Goal: Task Accomplishment & Management: Use online tool/utility

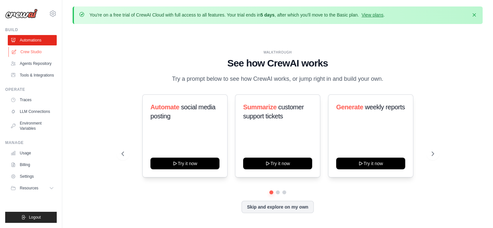
click at [32, 51] on link "Crew Studio" at bounding box center [32, 52] width 49 height 10
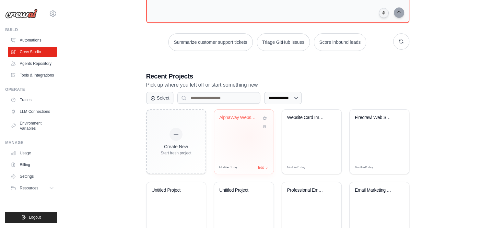
scroll to position [122, 0]
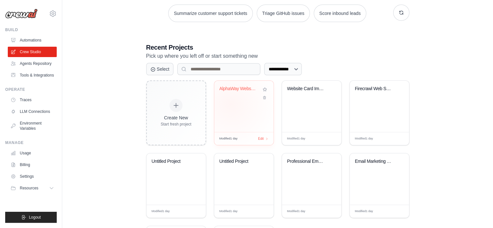
click at [231, 104] on div "AlphaWay Website QA Content Validat..." at bounding box center [243, 106] width 59 height 51
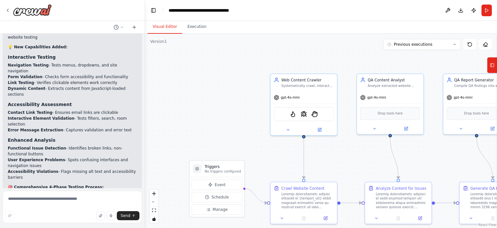
scroll to position [1857, 0]
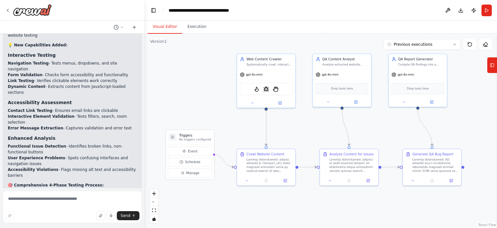
drag, startPoint x: 202, startPoint y: 116, endPoint x: 168, endPoint y: 89, distance: 43.3
click at [168, 89] on div ".deletable-edge-delete-btn { width: 20px; height: 20px; border: 0px solid #ffff…" at bounding box center [321, 131] width 352 height 194
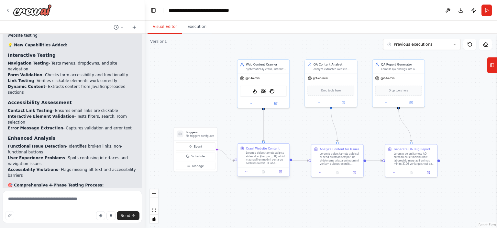
click at [262, 154] on div at bounding box center [266, 158] width 41 height 14
click at [279, 172] on icon at bounding box center [280, 171] width 3 height 3
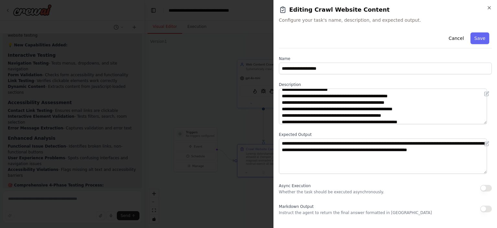
scroll to position [59, 0]
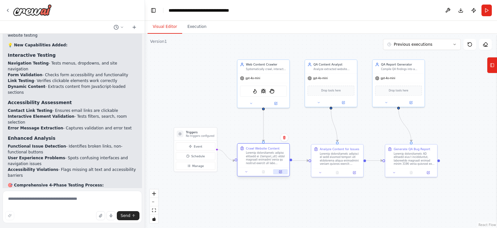
click at [282, 171] on icon at bounding box center [280, 171] width 3 height 3
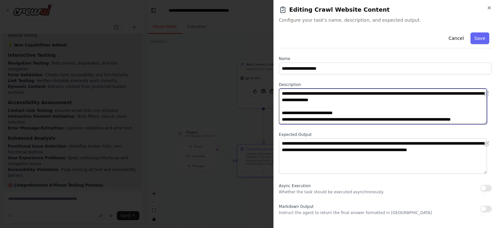
drag, startPoint x: 367, startPoint y: 101, endPoint x: 282, endPoint y: 89, distance: 85.4
click at [282, 89] on textarea at bounding box center [383, 106] width 208 height 36
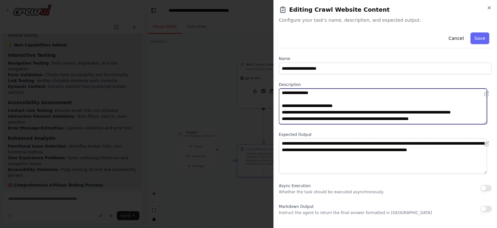
scroll to position [9, 0]
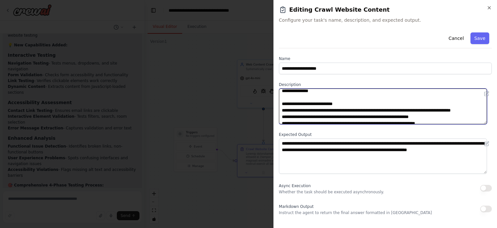
drag, startPoint x: 351, startPoint y: 104, endPoint x: 286, endPoint y: 100, distance: 65.5
click at [286, 100] on textarea at bounding box center [383, 106] width 208 height 36
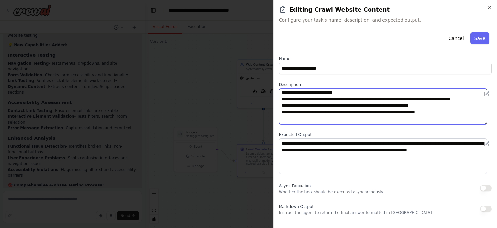
scroll to position [21, 0]
drag, startPoint x: 306, startPoint y: 104, endPoint x: 281, endPoint y: 99, distance: 25.5
click at [281, 99] on textarea at bounding box center [383, 106] width 208 height 36
click at [311, 103] on textarea at bounding box center [383, 106] width 208 height 36
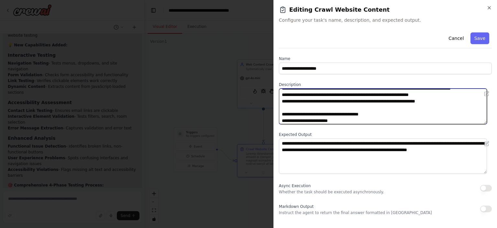
scroll to position [31, 0]
click at [446, 102] on textarea at bounding box center [383, 106] width 208 height 36
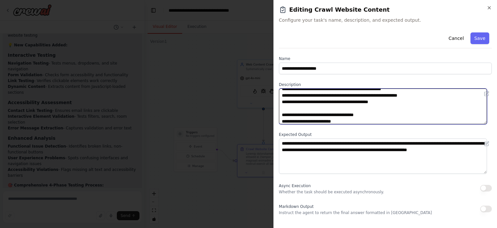
scroll to position [78, 0]
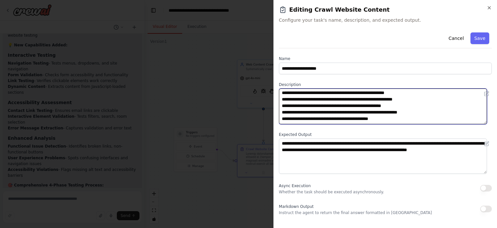
drag, startPoint x: 418, startPoint y: 98, endPoint x: 295, endPoint y: 101, distance: 122.4
click at [295, 101] on textarea at bounding box center [383, 106] width 208 height 36
drag, startPoint x: 417, startPoint y: 104, endPoint x: 288, endPoint y: 108, distance: 129.6
click at [288, 108] on textarea at bounding box center [383, 106] width 208 height 36
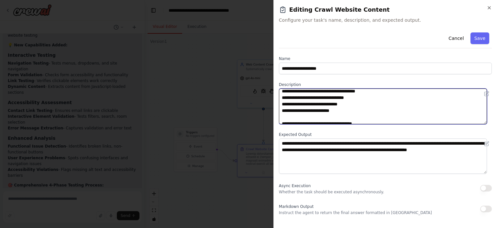
scroll to position [139, 0]
drag, startPoint x: 353, startPoint y: 111, endPoint x: 302, endPoint y: 111, distance: 50.8
click at [302, 111] on textarea at bounding box center [383, 106] width 208 height 36
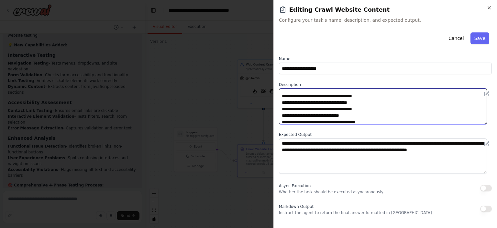
scroll to position [167, 0]
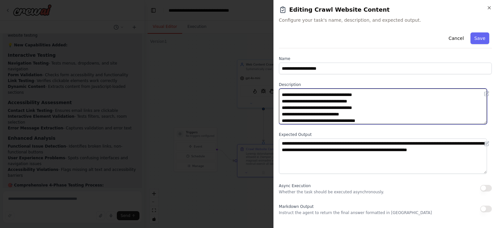
drag, startPoint x: 379, startPoint y: 99, endPoint x: 283, endPoint y: 101, distance: 95.5
click at [283, 101] on textarea at bounding box center [383, 106] width 208 height 36
drag, startPoint x: 373, startPoint y: 102, endPoint x: 295, endPoint y: 101, distance: 78.1
click at [295, 101] on textarea at bounding box center [383, 106] width 208 height 36
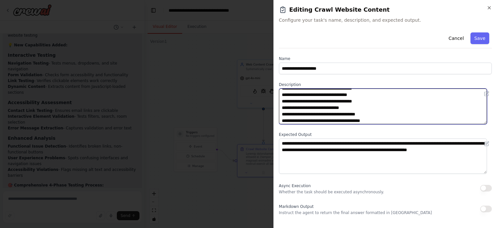
drag, startPoint x: 381, startPoint y: 107, endPoint x: 289, endPoint y: 109, distance: 92.3
click at [289, 109] on textarea at bounding box center [383, 106] width 208 height 36
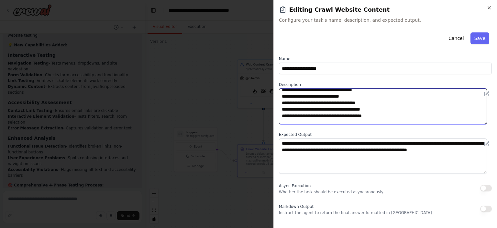
scroll to position [185, 0]
drag, startPoint x: 370, startPoint y: 107, endPoint x: 288, endPoint y: 108, distance: 81.3
click at [288, 108] on textarea at bounding box center [383, 106] width 208 height 36
click at [380, 113] on textarea at bounding box center [383, 106] width 208 height 36
drag, startPoint x: 380, startPoint y: 113, endPoint x: 290, endPoint y: 115, distance: 89.4
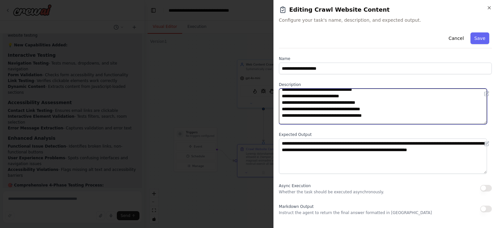
click at [290, 115] on textarea at bounding box center [383, 106] width 208 height 36
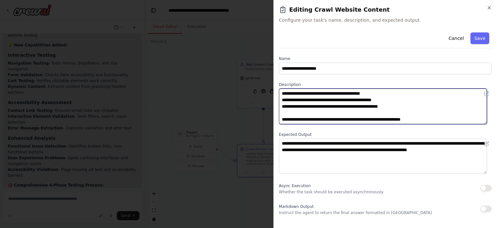
scroll to position [233, 0]
type textarea "**********"
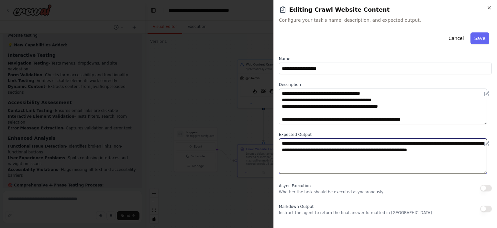
drag, startPoint x: 318, startPoint y: 159, endPoint x: 281, endPoint y: 144, distance: 40.5
click at [281, 144] on textarea "**********" at bounding box center [383, 156] width 208 height 36
click at [317, 163] on textarea "**********" at bounding box center [383, 156] width 208 height 36
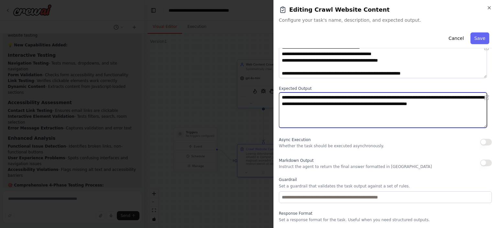
scroll to position [46, 0]
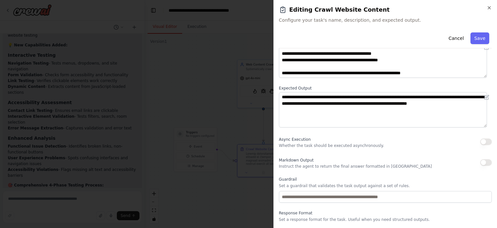
click at [481, 163] on button "button" at bounding box center [487, 162] width 12 height 6
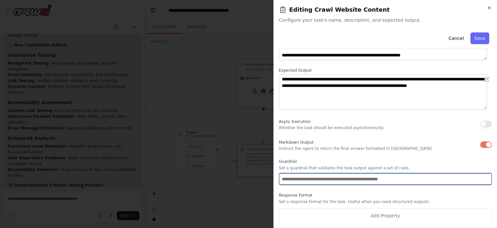
click at [342, 178] on input "text" at bounding box center [385, 179] width 213 height 12
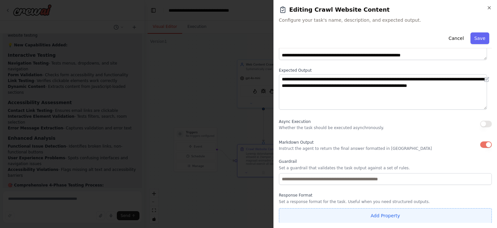
click at [333, 214] on button "Add Property" at bounding box center [385, 215] width 213 height 15
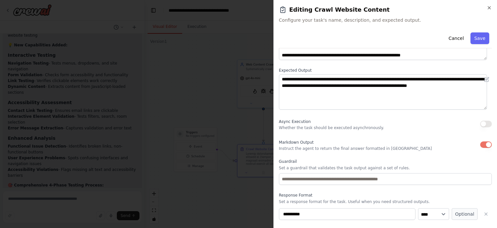
scroll to position [81, 0]
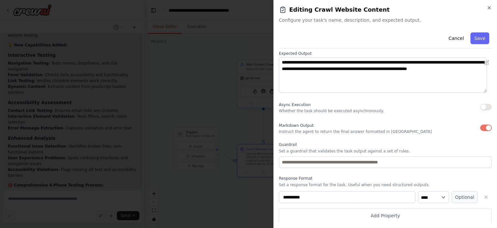
click at [402, 180] on label "Response Format" at bounding box center [385, 178] width 213 height 5
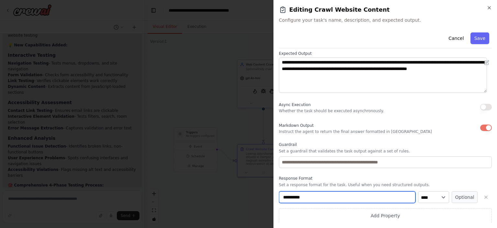
drag, startPoint x: 326, startPoint y: 196, endPoint x: 267, endPoint y: 195, distance: 59.6
click at [267, 195] on body "Hello! I'm the CrewAI assistant. What kind of automation do you want to build? …" at bounding box center [248, 114] width 497 height 228
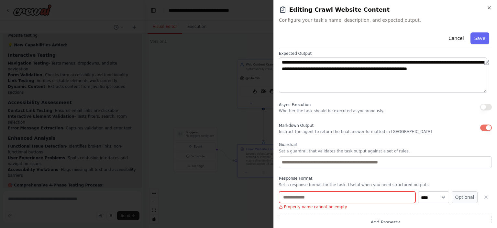
scroll to position [87, 0]
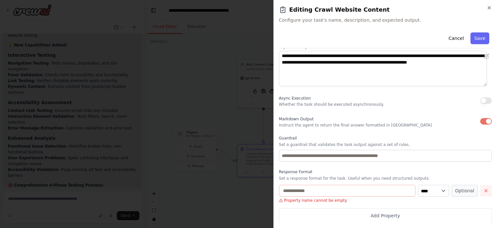
click at [485, 191] on icon "button" at bounding box center [486, 190] width 3 height 3
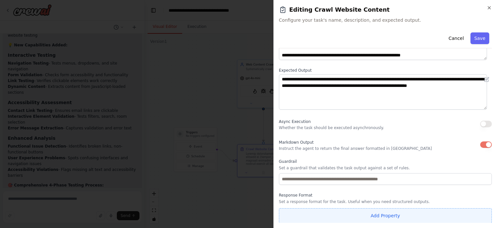
click at [348, 211] on button "Add Property" at bounding box center [385, 215] width 213 height 15
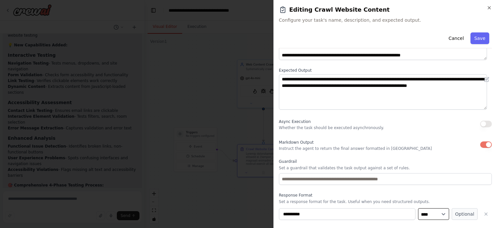
click at [431, 213] on select "**** ******* ******* **** ******" at bounding box center [433, 214] width 31 height 12
select select "******"
click at [418, 208] on select "**** ******* ******* **** ******" at bounding box center [433, 214] width 31 height 12
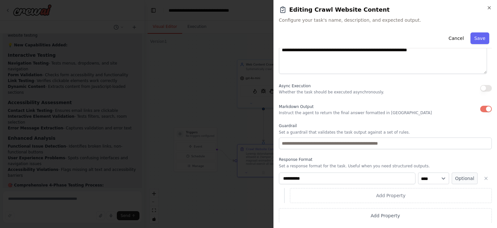
click at [425, 154] on div "**********" at bounding box center [385, 76] width 213 height 293
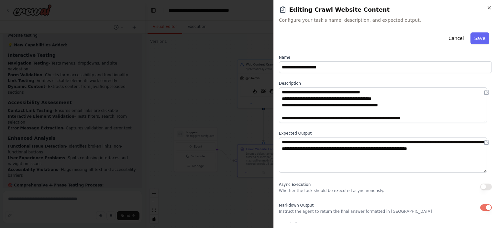
scroll to position [1, 0]
click at [476, 35] on button "Save" at bounding box center [480, 38] width 19 height 12
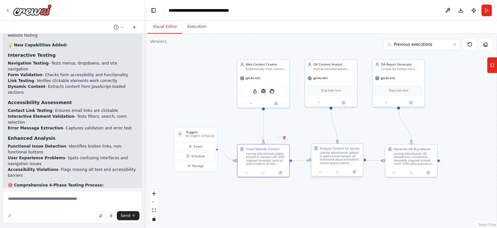
click at [324, 156] on div at bounding box center [340, 158] width 41 height 14
click at [353, 171] on icon at bounding box center [354, 171] width 3 height 3
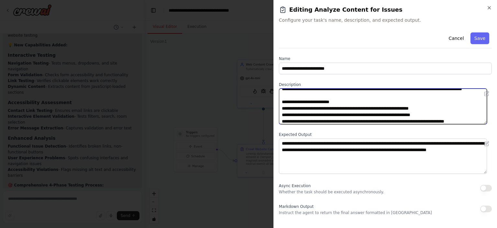
scroll to position [0, 0]
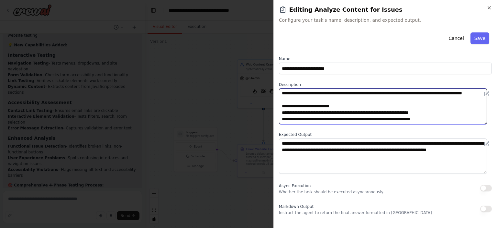
drag, startPoint x: 320, startPoint y: 99, endPoint x: 296, endPoint y: 93, distance: 24.3
click at [296, 93] on textarea at bounding box center [383, 106] width 208 height 36
click at [338, 106] on textarea at bounding box center [383, 106] width 208 height 36
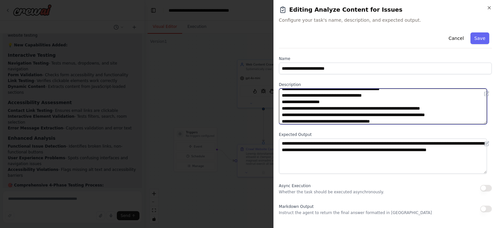
scroll to position [103, 0]
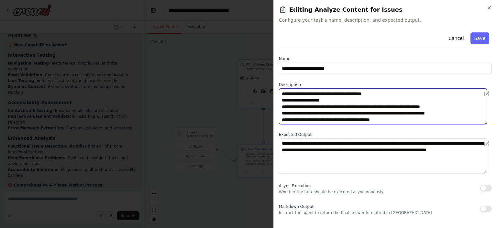
drag, startPoint x: 404, startPoint y: 99, endPoint x: 380, endPoint y: 107, distance: 25.4
click at [380, 107] on textarea at bounding box center [383, 106] width 208 height 36
click at [361, 112] on textarea at bounding box center [383, 106] width 208 height 36
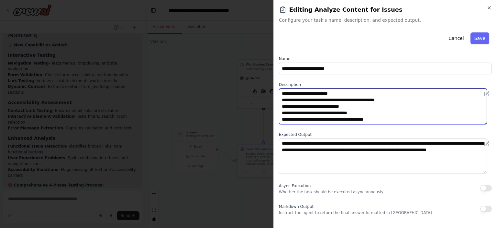
scroll to position [162, 0]
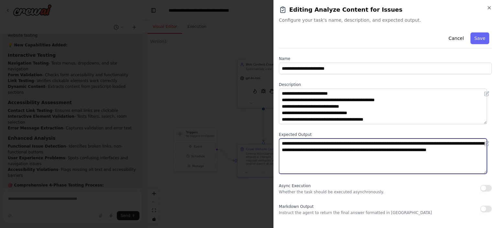
drag, startPoint x: 304, startPoint y: 159, endPoint x: 275, endPoint y: 144, distance: 33.2
click at [275, 144] on div "**********" at bounding box center [386, 114] width 224 height 228
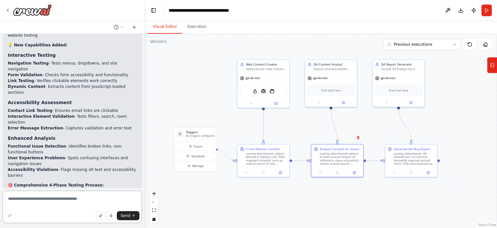
click at [44, 198] on textarea at bounding box center [73, 206] width 140 height 32
type textarea "**********"
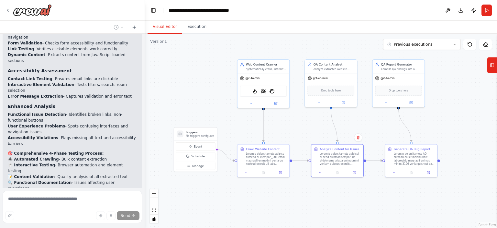
scroll to position [1914, 0]
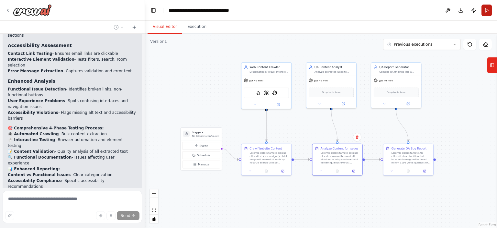
click at [486, 12] on button "Run" at bounding box center [487, 11] width 10 height 12
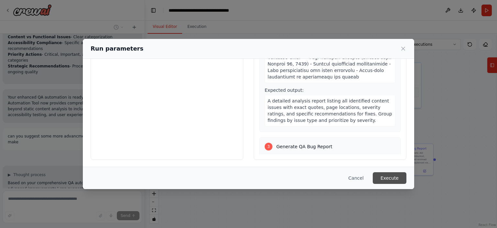
scroll to position [2052, 0]
click at [393, 176] on button "Execute" at bounding box center [390, 178] width 34 height 12
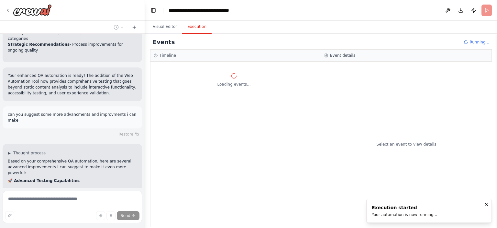
scroll to position [2086, 0]
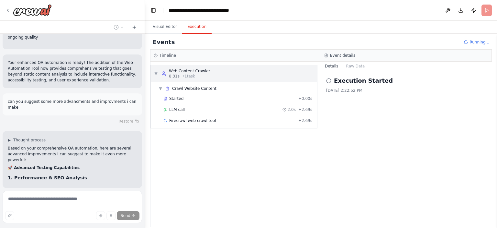
click at [155, 74] on span "▼" at bounding box center [156, 73] width 4 height 5
click at [155, 74] on span "▶" at bounding box center [156, 73] width 4 height 5
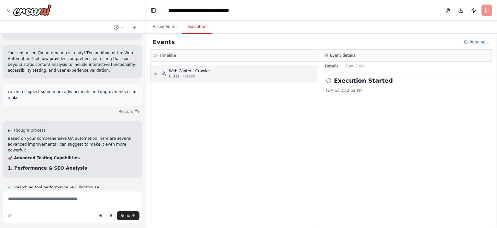
click at [155, 73] on span "▶" at bounding box center [156, 73] width 4 height 5
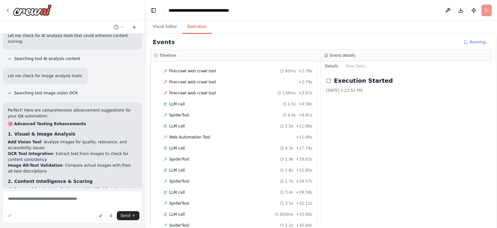
scroll to position [2298, 0]
drag, startPoint x: 82, startPoint y: 109, endPoint x: 14, endPoint y: 109, distance: 67.4
copy strong "Mobile & Responsive Testing"
click at [19, 202] on textarea at bounding box center [73, 206] width 140 height 32
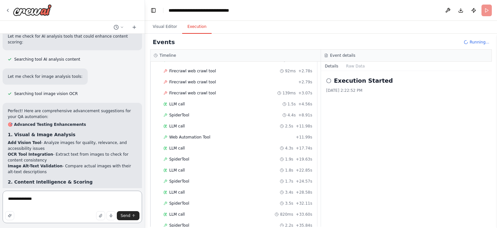
paste textarea "**********"
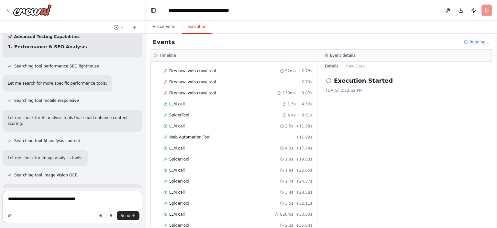
scroll to position [2217, 0]
drag, startPoint x: 66, startPoint y: 62, endPoint x: 13, endPoint y: 67, distance: 53.4
click at [13, 213] on h3 "1. Visual & Image Analysis" at bounding box center [72, 216] width 129 height 6
copy strong "Visual & Image Analysis"
click at [83, 196] on textarea "**********" at bounding box center [73, 206] width 140 height 32
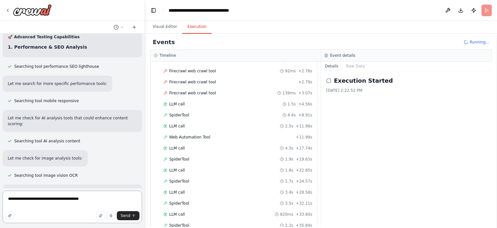
paste textarea "**********"
type textarea "**********"
click at [133, 217] on icon "submit" at bounding box center [134, 215] width 4 height 4
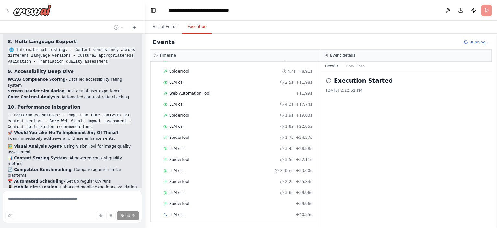
scroll to position [2668, 0]
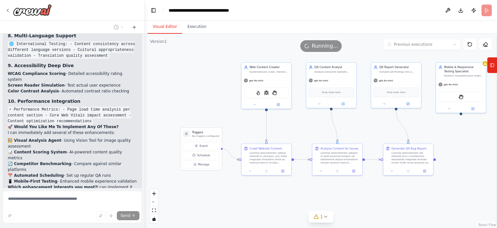
click at [167, 29] on button "Visual Editor" at bounding box center [165, 27] width 35 height 14
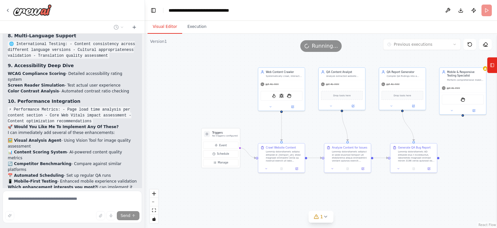
click at [427, 129] on div ".deletable-edge-delete-btn { width: 20px; height: 20px; border: 0px solid #ffff…" at bounding box center [321, 131] width 352 height 194
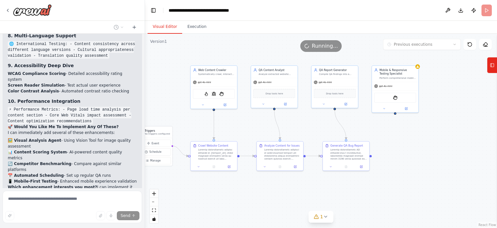
drag, startPoint x: 427, startPoint y: 129, endPoint x: 359, endPoint y: 127, distance: 68.4
click at [359, 127] on div ".deletable-edge-delete-btn { width: 20px; height: 20px; border: 0px solid #ffff…" at bounding box center [321, 131] width 352 height 194
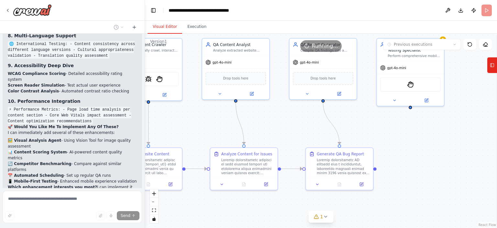
scroll to position [2686, 0]
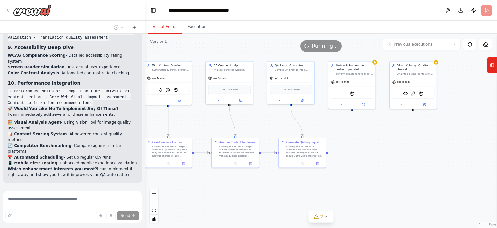
drag, startPoint x: 438, startPoint y: 142, endPoint x: 395, endPoint y: 139, distance: 43.2
click at [395, 139] on div ".deletable-edge-delete-btn { width: 20px; height: 20px; border: 0px solid #ffff…" at bounding box center [321, 131] width 352 height 194
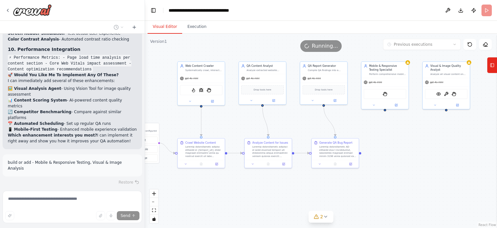
scroll to position [2720, 0]
drag, startPoint x: 368, startPoint y: 141, endPoint x: 401, endPoint y: 141, distance: 33.0
click at [401, 141] on div ".deletable-edge-delete-btn { width: 20px; height: 20px; border: 0px solid #ffff…" at bounding box center [321, 131] width 352 height 194
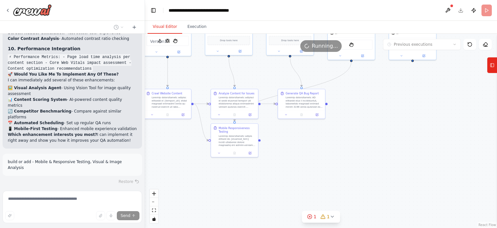
drag, startPoint x: 367, startPoint y: 189, endPoint x: 332, endPoint y: 140, distance: 60.4
click at [332, 140] on div ".deletable-edge-delete-btn { width: 20px; height: 20px; border: 0px solid #ffff…" at bounding box center [321, 131] width 352 height 194
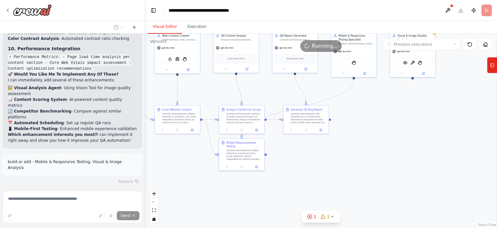
drag, startPoint x: 262, startPoint y: 142, endPoint x: 265, endPoint y: 158, distance: 16.1
click at [265, 158] on div ".deletable-edge-delete-btn { width: 20px; height: 20px; border: 0px solid #ffff…" at bounding box center [321, 131] width 352 height 194
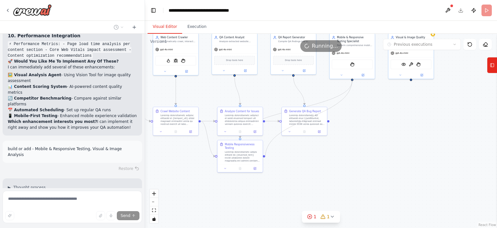
drag, startPoint x: 352, startPoint y: 78, endPoint x: 266, endPoint y: 157, distance: 117.2
click at [266, 157] on div ".deletable-edge-delete-btn { width: 20px; height: 20px; border: 0px solid #ffff…" at bounding box center [321, 131] width 352 height 194
click at [352, 80] on div ".deletable-edge-delete-btn { width: 20px; height: 20px; border: 0px solid #ffff…" at bounding box center [321, 131] width 352 height 194
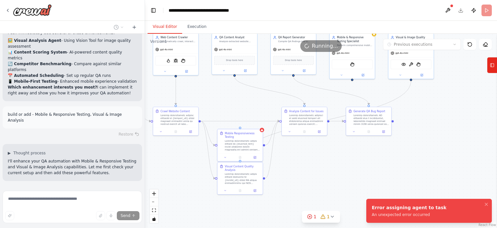
scroll to position [2773, 0]
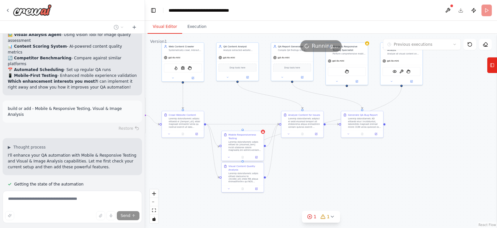
click at [245, 151] on div at bounding box center [245, 146] width 33 height 11
click at [248, 144] on div at bounding box center [245, 146] width 33 height 11
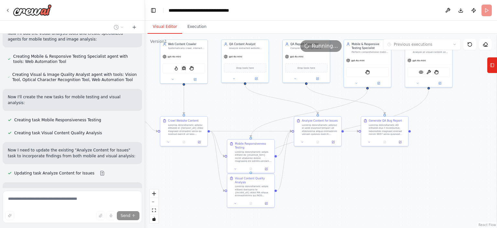
scroll to position [2947, 0]
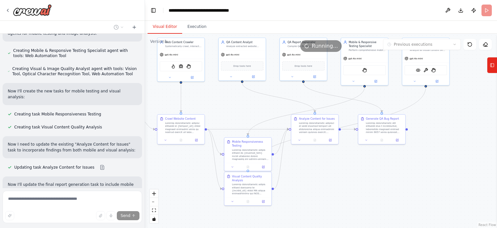
drag, startPoint x: 422, startPoint y: 131, endPoint x: 439, endPoint y: 134, distance: 16.7
click at [439, 134] on div ".deletable-edge-delete-btn { width: 20px; height: 20px; border: 0px solid #ffff…" at bounding box center [321, 131] width 352 height 194
click at [259, 156] on div at bounding box center [250, 153] width 37 height 12
click at [265, 165] on button at bounding box center [263, 166] width 13 height 5
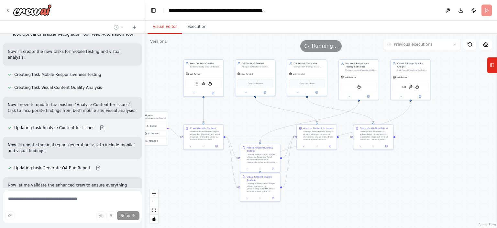
scroll to position [2992, 0]
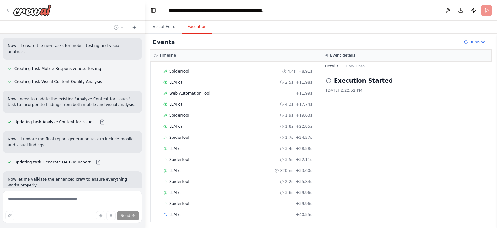
click at [197, 25] on button "Execution" at bounding box center [196, 27] width 29 height 14
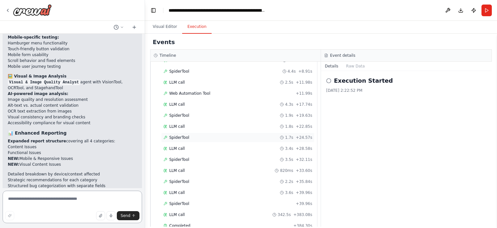
scroll to position [238, 0]
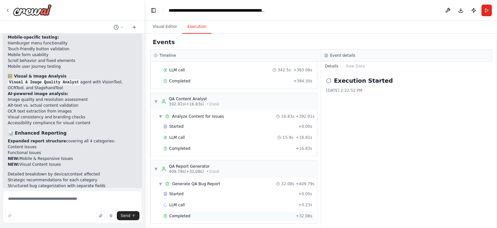
click at [183, 213] on span "Completed" at bounding box center [179, 215] width 21 height 5
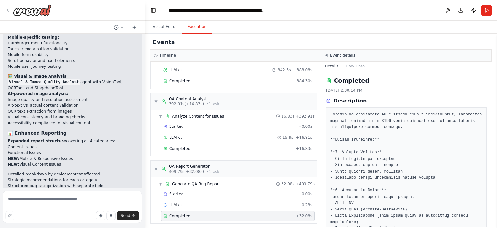
scroll to position [23, 0]
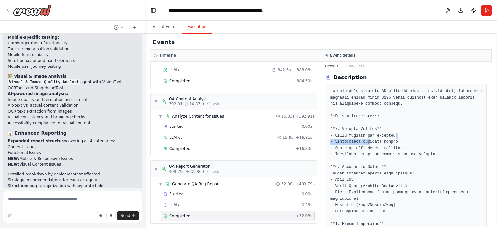
drag, startPoint x: 396, startPoint y: 134, endPoint x: 366, endPoint y: 142, distance: 30.8
drag, startPoint x: 403, startPoint y: 141, endPoint x: 352, endPoint y: 150, distance: 51.6
drag, startPoint x: 402, startPoint y: 147, endPoint x: 346, endPoint y: 152, distance: 56.9
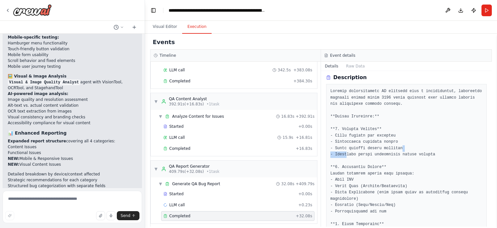
drag, startPoint x: 427, startPoint y: 151, endPoint x: 403, endPoint y: 156, distance: 25.2
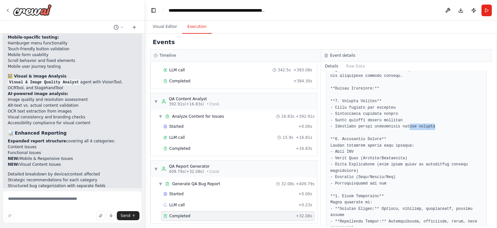
scroll to position [51, 0]
drag, startPoint x: 332, startPoint y: 145, endPoint x: 401, endPoint y: 145, distance: 69.6
click at [401, 145] on pre at bounding box center [407, 205] width 152 height 290
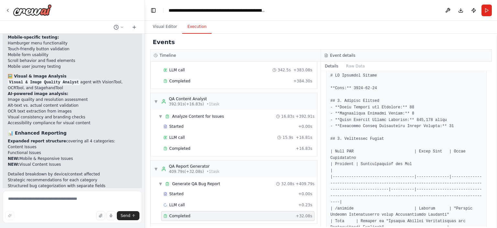
scroll to position [368, 0]
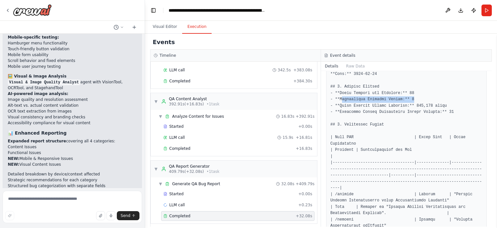
drag, startPoint x: 413, startPoint y: 85, endPoint x: 341, endPoint y: 88, distance: 71.3
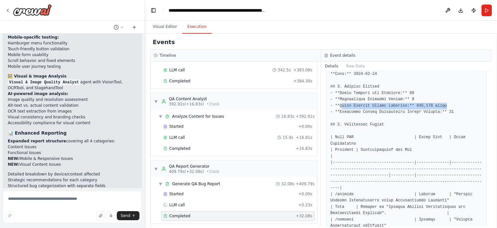
drag, startPoint x: 440, startPoint y: 91, endPoint x: 342, endPoint y: 94, distance: 98.5
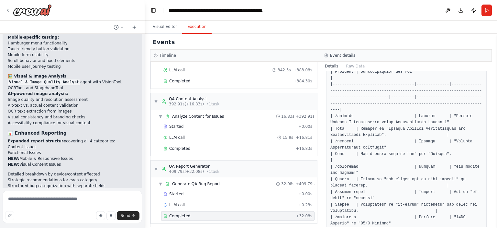
scroll to position [449, 0]
